Goal: Task Accomplishment & Management: Use online tool/utility

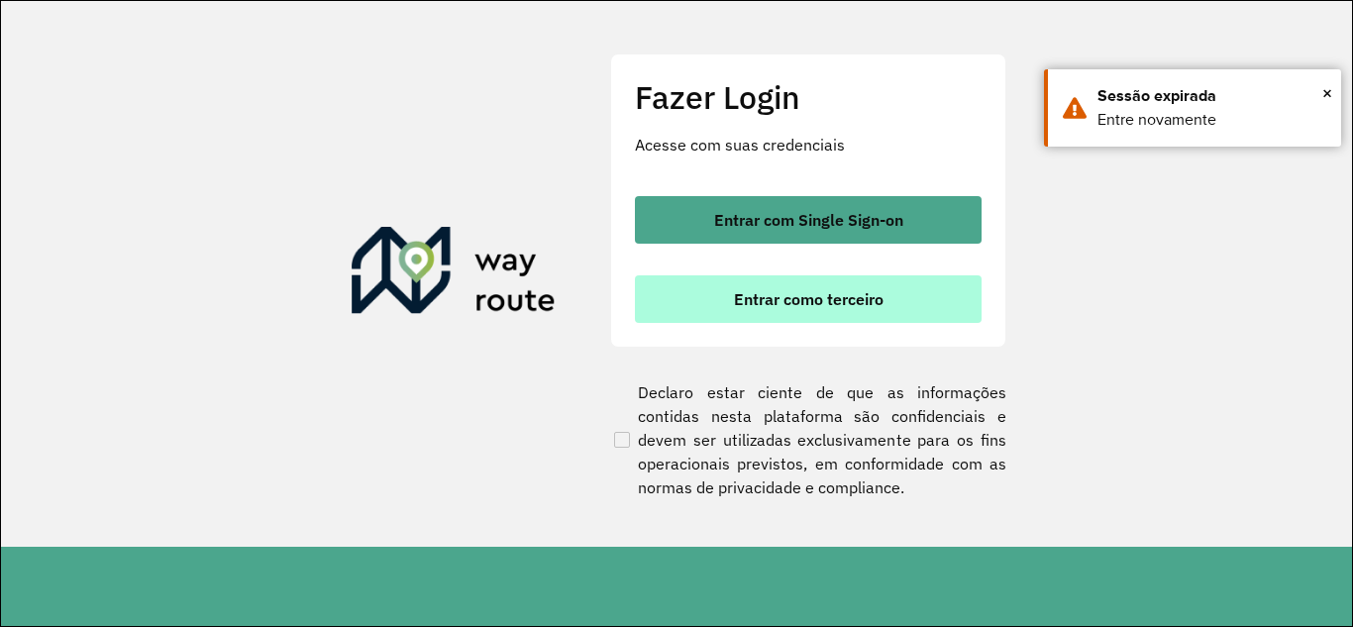
click at [784, 313] on button "Entrar como terceiro" at bounding box center [808, 299] width 347 height 48
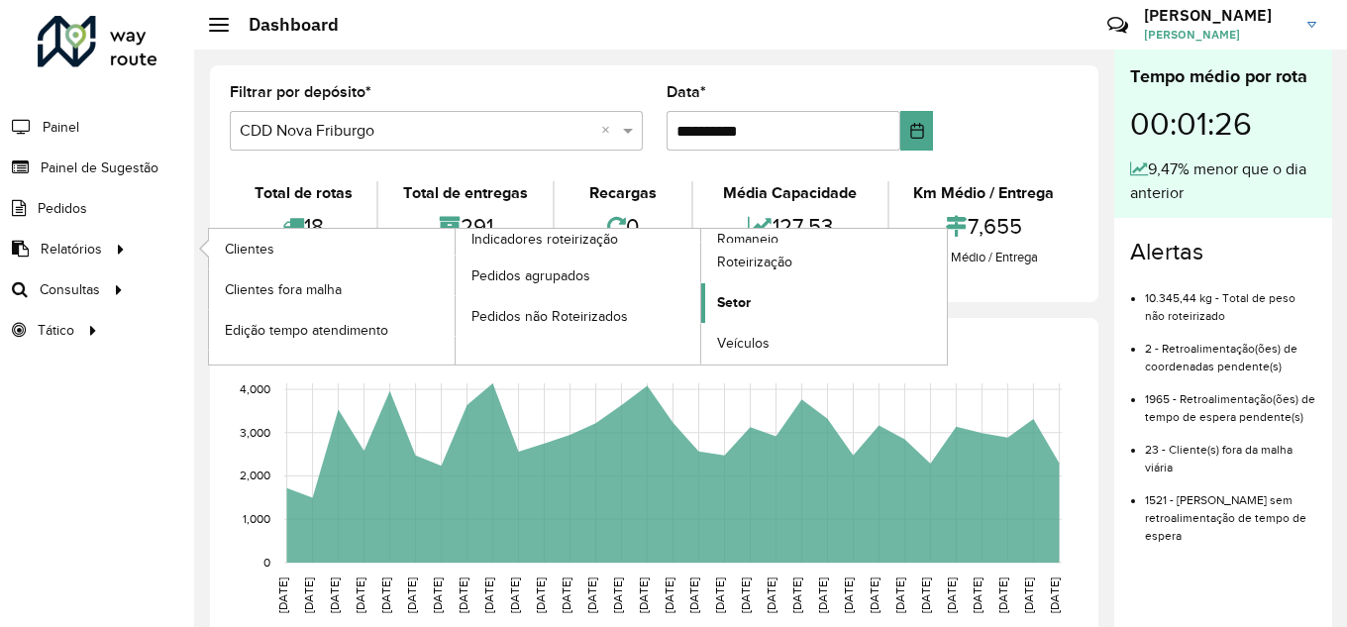
click at [752, 296] on link "Setor" at bounding box center [824, 303] width 246 height 40
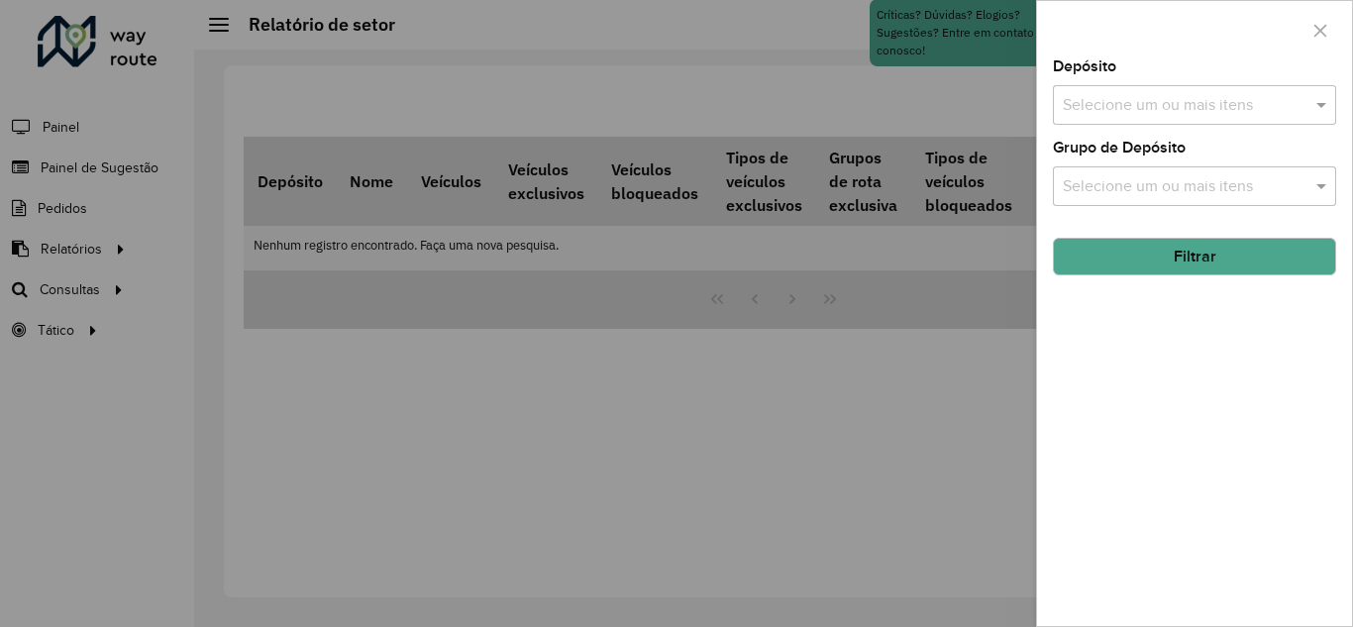
click at [1195, 108] on input "text" at bounding box center [1185, 106] width 254 height 24
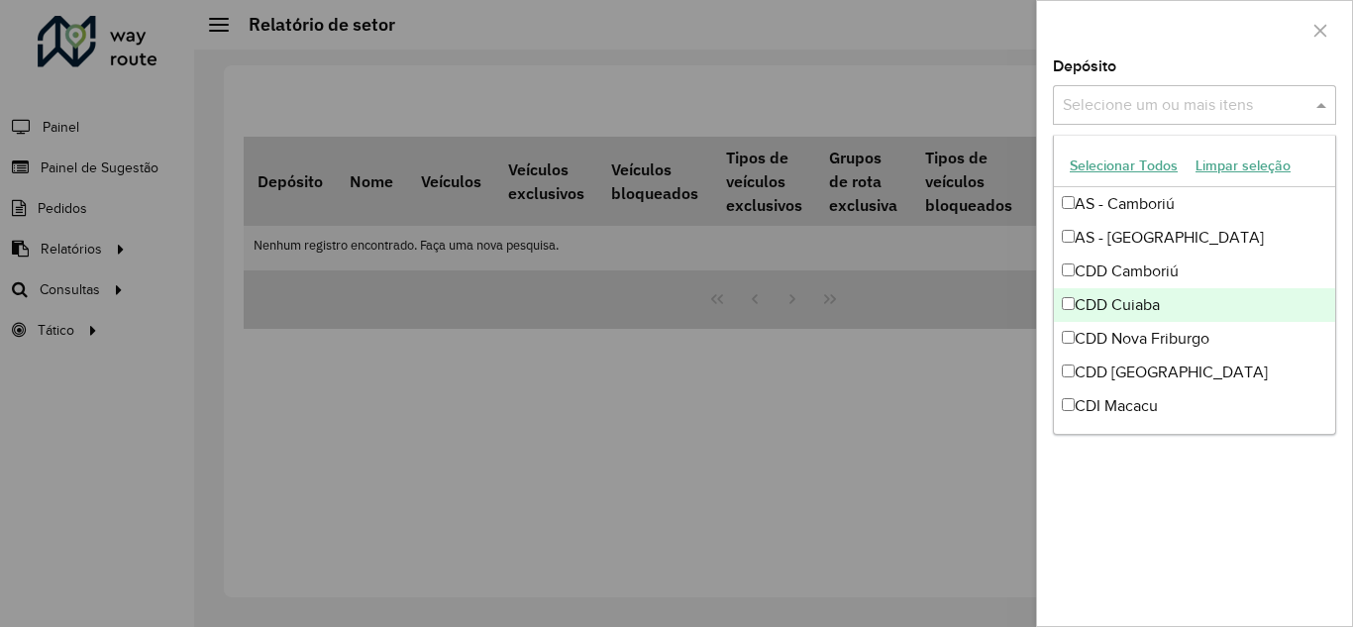
click at [1096, 305] on div "CDD Cuiaba" at bounding box center [1194, 305] width 281 height 34
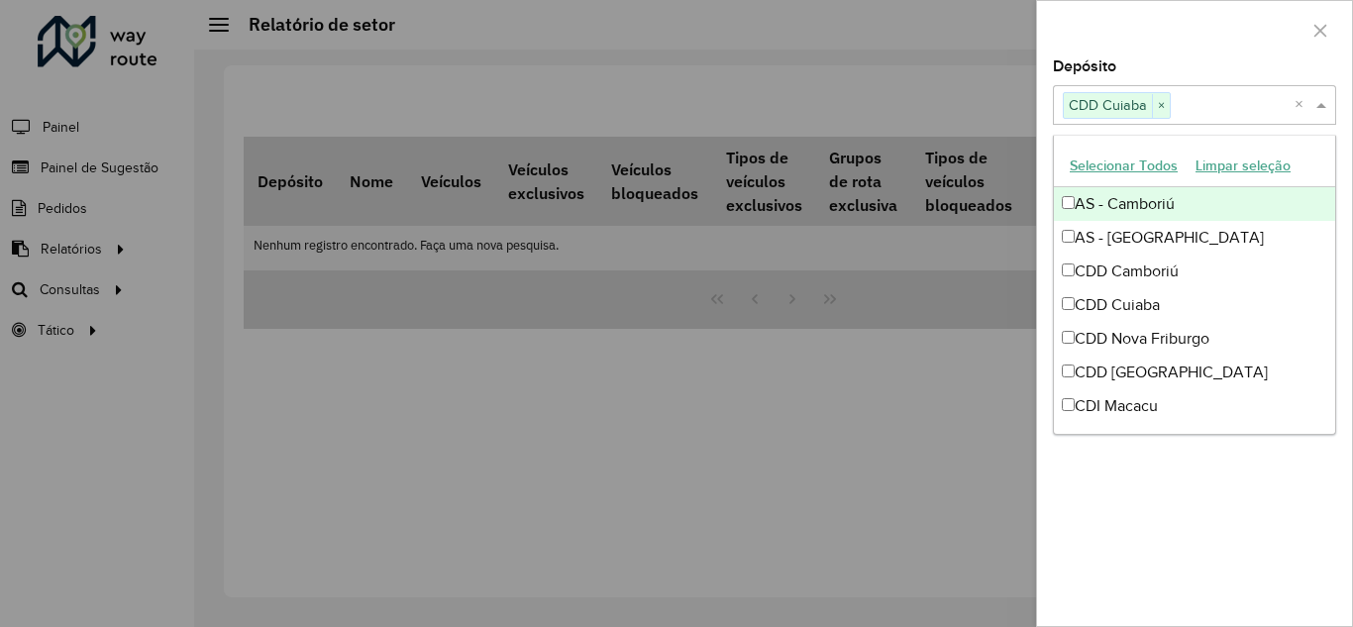
click at [1319, 103] on span at bounding box center [1323, 105] width 25 height 24
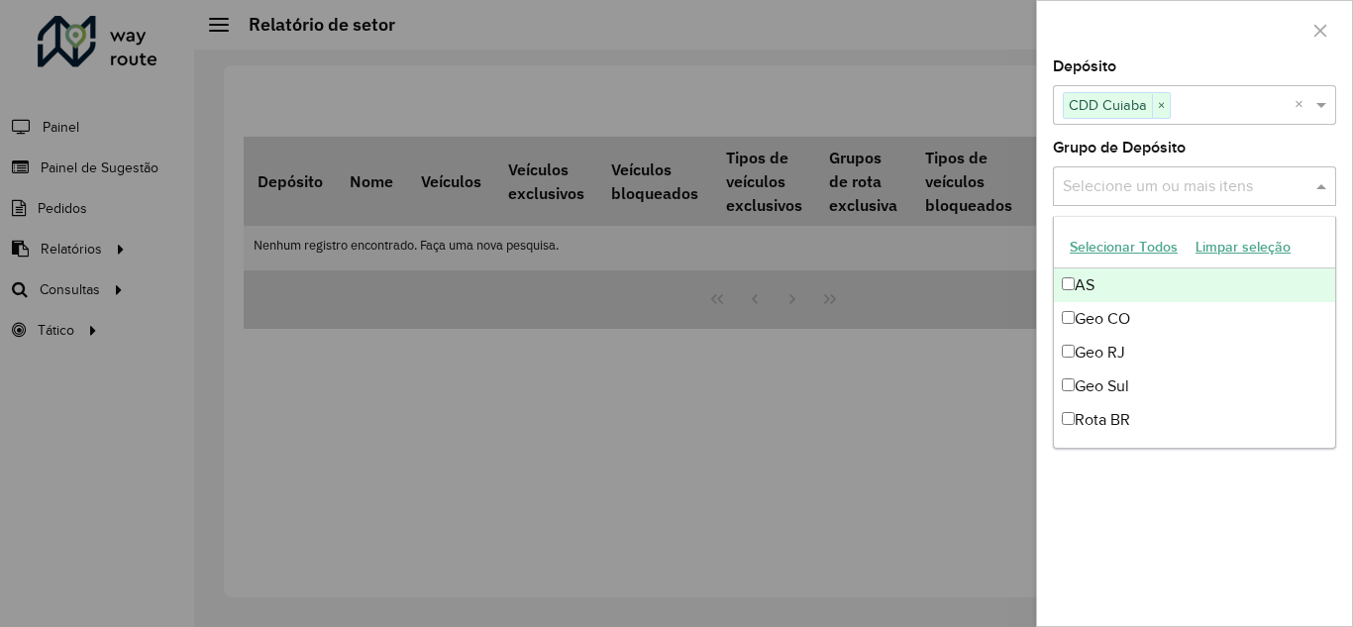
click at [1198, 188] on input "text" at bounding box center [1185, 187] width 254 height 24
click at [1250, 148] on div "Grupo de Depósito Selecione um ou mais itens" at bounding box center [1194, 173] width 283 height 65
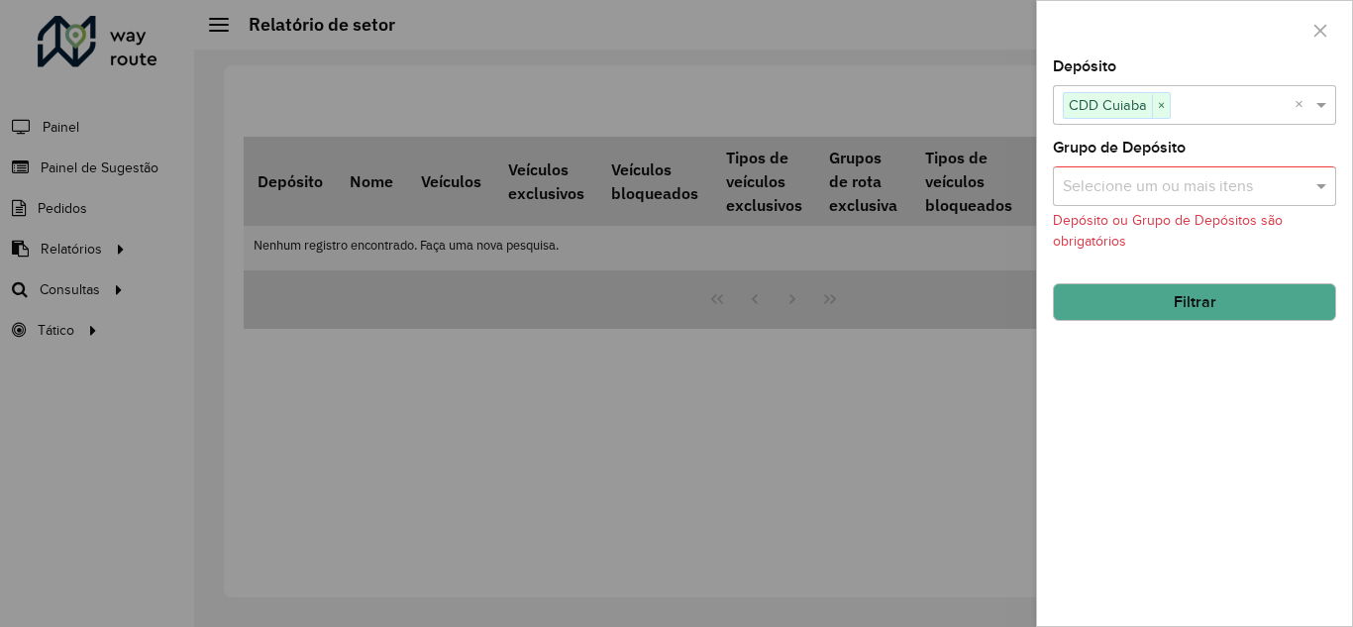
click at [1198, 299] on button "Filtrar" at bounding box center [1194, 302] width 283 height 38
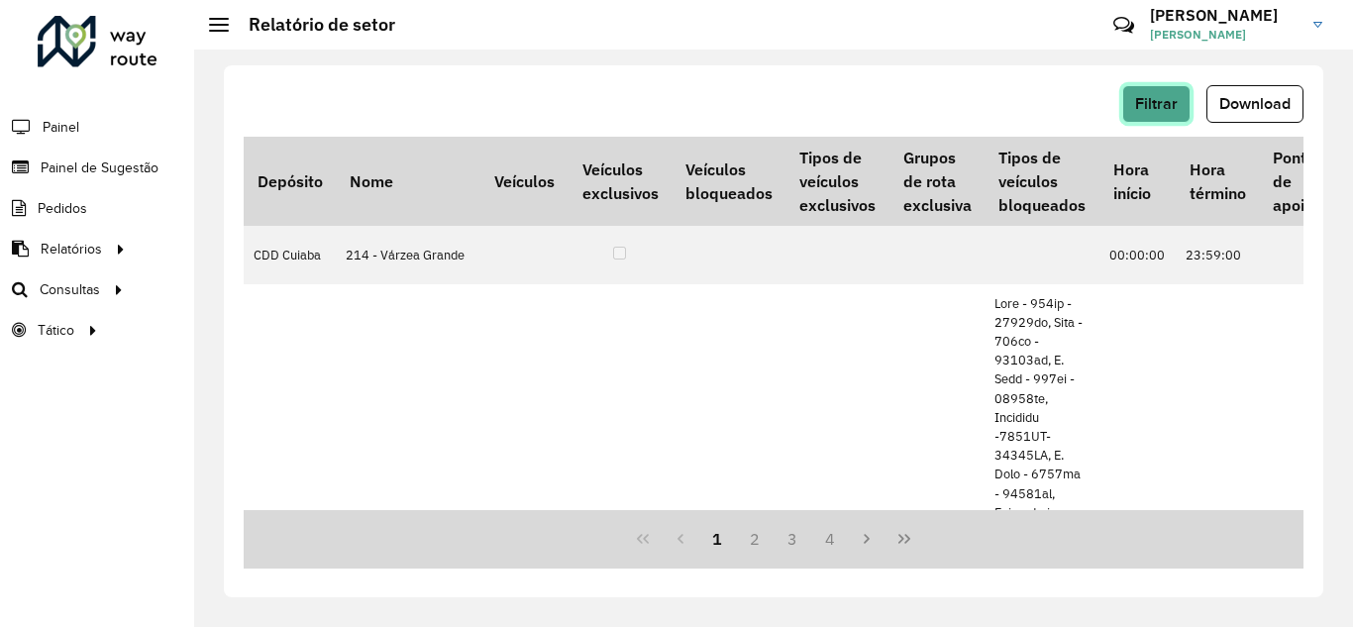
click at [1164, 101] on span "Filtrar" at bounding box center [1156, 103] width 43 height 17
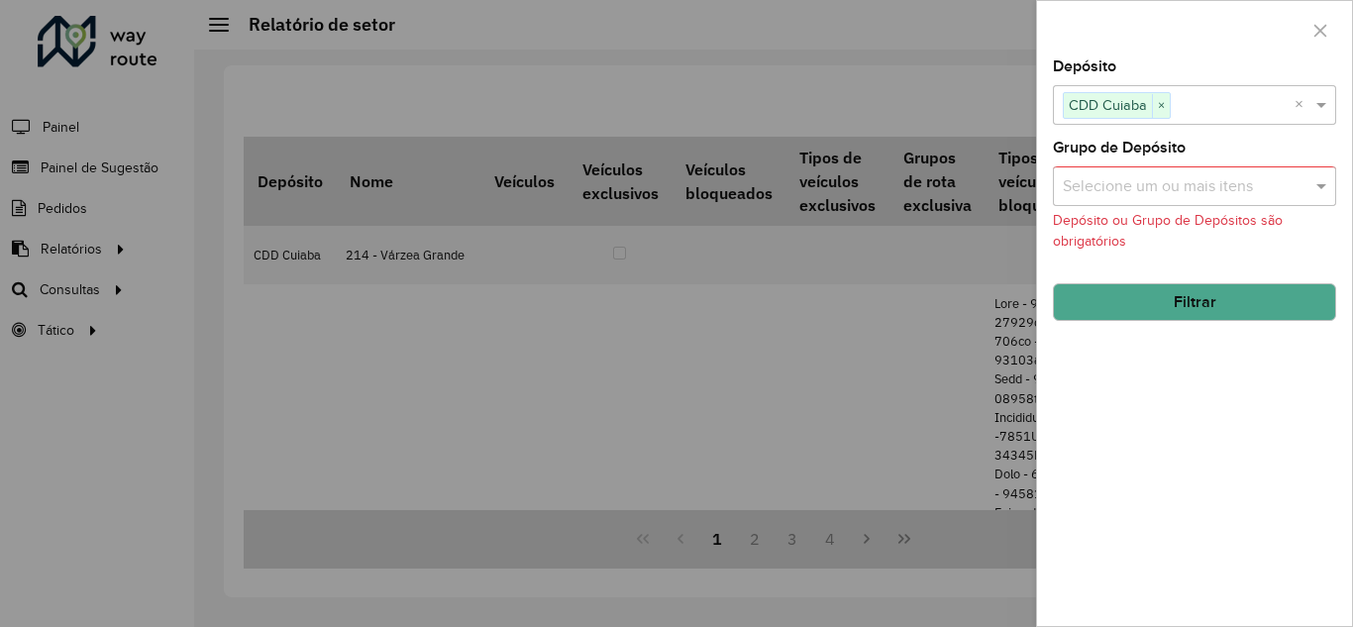
click at [970, 75] on div at bounding box center [676, 313] width 1353 height 627
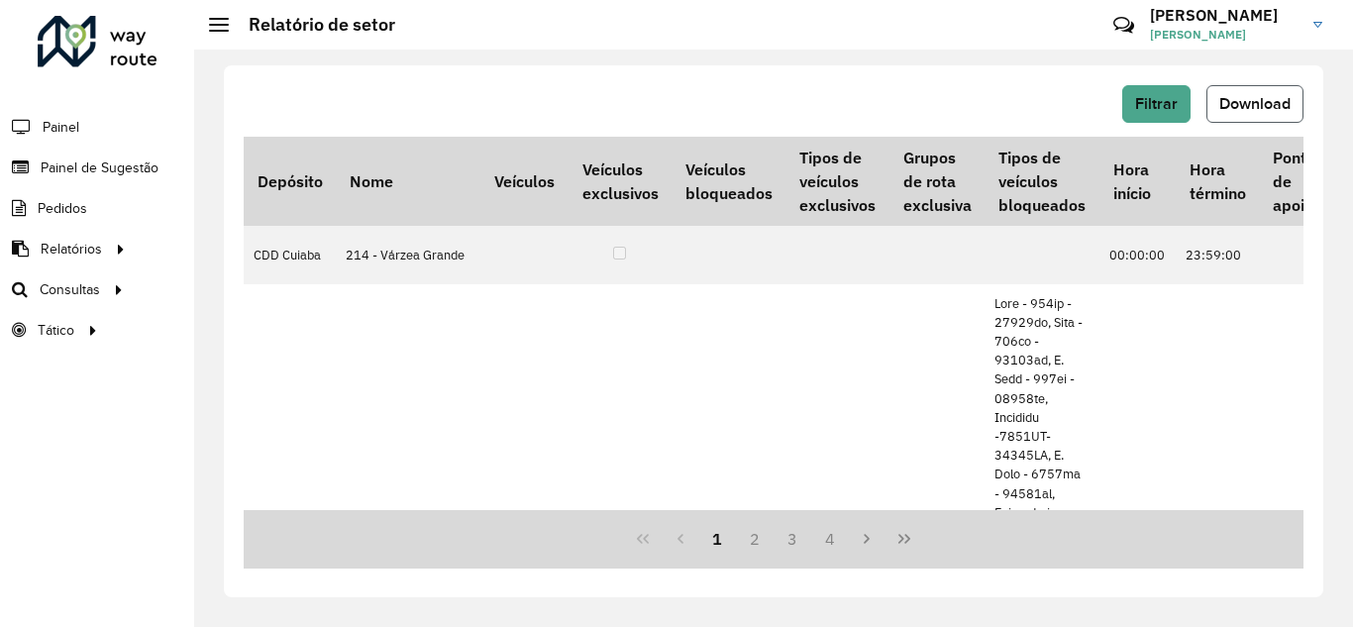
click at [1266, 110] on span "Download" at bounding box center [1254, 103] width 71 height 17
